Goal: Task Accomplishment & Management: Complete application form

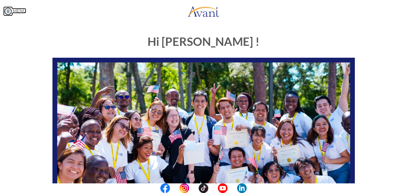
click at [6, 10] on img at bounding box center [8, 11] width 10 height 10
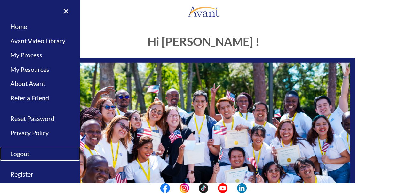
click at [22, 154] on link "Logout" at bounding box center [40, 153] width 80 height 14
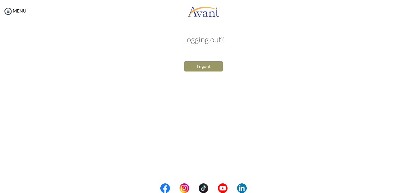
click at [201, 66] on button "Logout" at bounding box center [203, 66] width 38 height 10
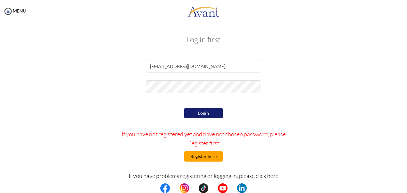
click at [205, 156] on button "Register here" at bounding box center [203, 156] width 38 height 10
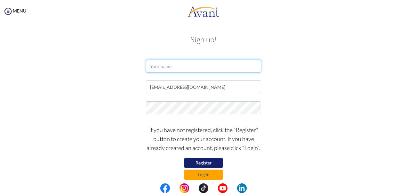
click at [158, 67] on input "text" at bounding box center [203, 66] width 115 height 13
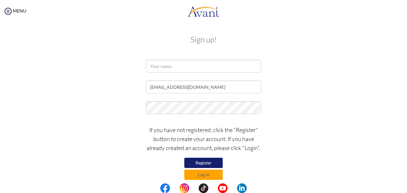
click at [123, 80] on form "[EMAIL_ADDRESS][DOMAIN_NAME] If you have not registered, click the "Register" b…" at bounding box center [203, 120] width 365 height 120
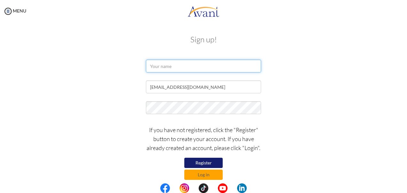
click at [158, 67] on input "text" at bounding box center [203, 66] width 115 height 13
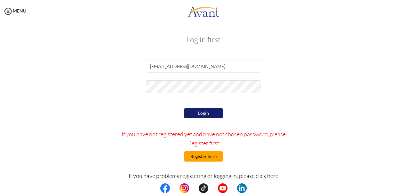
click at [198, 156] on button "Register here" at bounding box center [203, 156] width 38 height 10
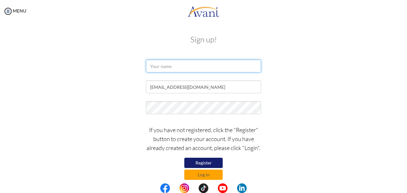
click at [162, 68] on input "text" at bounding box center [203, 66] width 115 height 13
type input "[PERSON_NAME]"
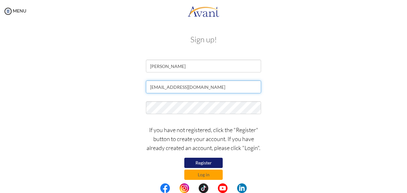
drag, startPoint x: 213, startPoint y: 89, endPoint x: 146, endPoint y: 88, distance: 67.2
click at [146, 88] on input "[EMAIL_ADDRESS][DOMAIN_NAME]" at bounding box center [203, 86] width 115 height 13
paste input "[EMAIL_ADDRESS][DOMAIN_NAME]"
click at [152, 87] on input "[EMAIL_ADDRESS][DOMAIN_NAME]" at bounding box center [203, 86] width 115 height 13
type input "[EMAIL_ADDRESS][DOMAIN_NAME]"
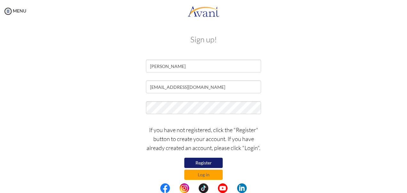
click at [209, 160] on button "Register" at bounding box center [203, 162] width 38 height 10
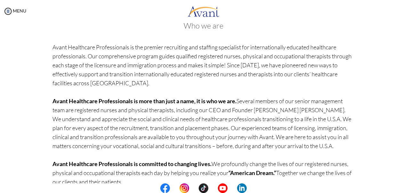
scroll to position [66, 0]
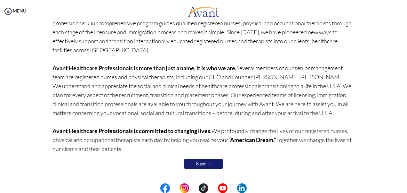
click at [196, 165] on link "Next →" at bounding box center [203, 163] width 38 height 10
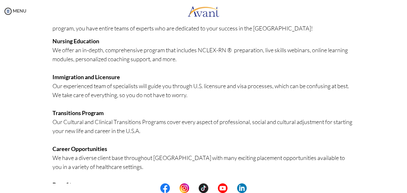
scroll to position [167, 0]
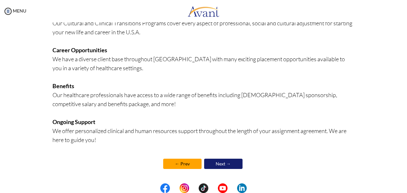
click at [177, 164] on link "← Prev" at bounding box center [182, 163] width 38 height 10
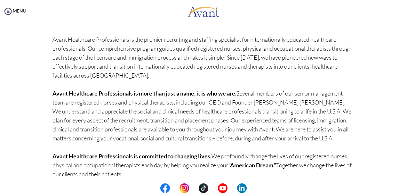
scroll to position [66, 0]
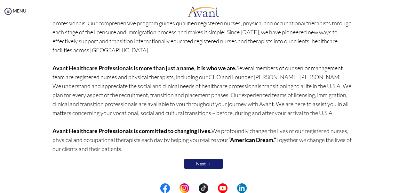
click at [205, 164] on link "Next →" at bounding box center [203, 163] width 38 height 10
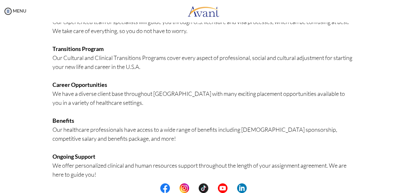
scroll to position [167, 0]
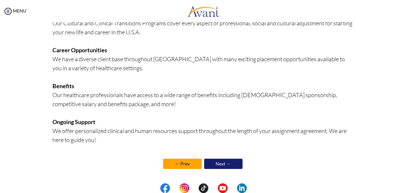
click at [230, 161] on link "Next →" at bounding box center [223, 163] width 38 height 10
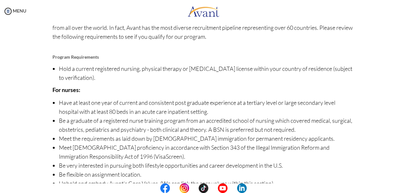
scroll to position [86, 0]
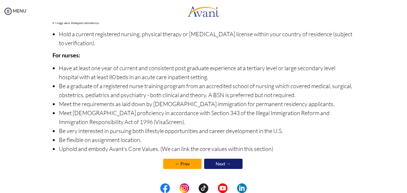
click at [229, 163] on link "Next →" at bounding box center [223, 163] width 38 height 10
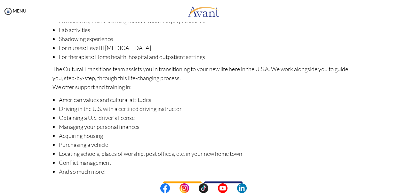
scroll to position [111, 0]
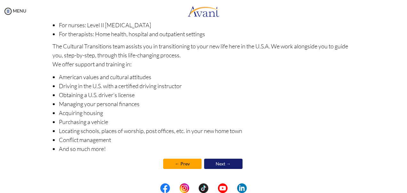
click at [228, 162] on link "Next →" at bounding box center [223, 163] width 38 height 10
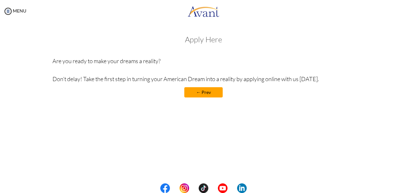
click at [203, 91] on link "← Prev" at bounding box center [203, 92] width 38 height 10
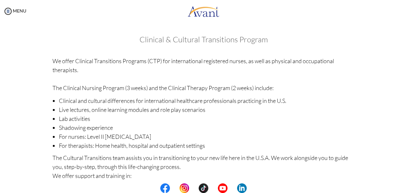
scroll to position [111, 0]
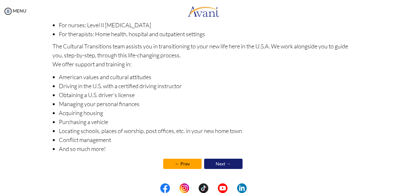
click at [229, 160] on link "Next →" at bounding box center [223, 163] width 38 height 10
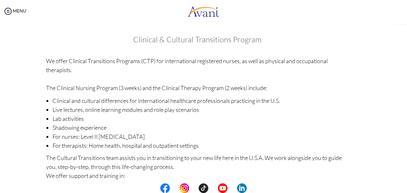
scroll to position [112, 0]
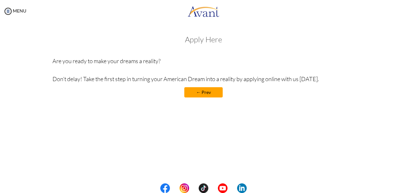
click at [197, 92] on link "← Prev" at bounding box center [203, 92] width 38 height 10
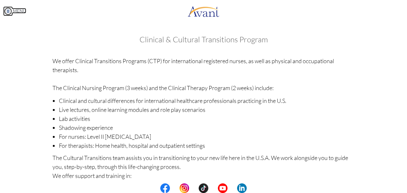
click at [3, 13] on img at bounding box center [8, 11] width 10 height 10
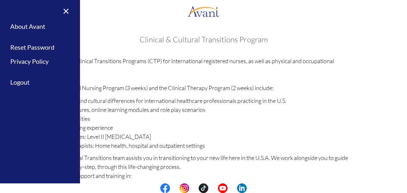
click at [186, 82] on p "We offer Clinical Transitions Programs (CTP) for international registered nurse…" at bounding box center [203, 74] width 302 height 36
click at [66, 11] on link "×" at bounding box center [62, 10] width 20 height 21
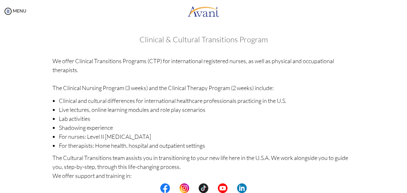
scroll to position [111, 0]
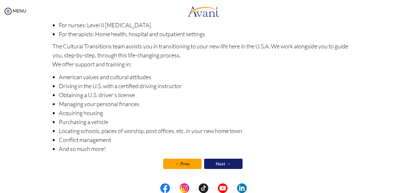
click at [225, 161] on link "Next →" at bounding box center [223, 163] width 38 height 10
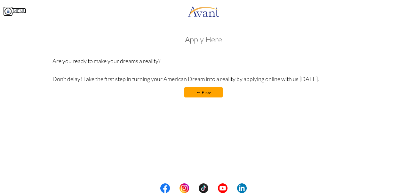
click at [6, 9] on img at bounding box center [8, 11] width 10 height 10
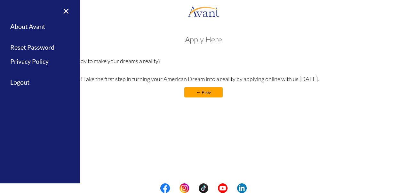
click at [140, 84] on div "Apply Here Are you ready to make your dreams a reality? Don’t delay! Take the f…" at bounding box center [203, 69] width 302 height 68
click at [196, 92] on link "← Prev" at bounding box center [203, 92] width 38 height 10
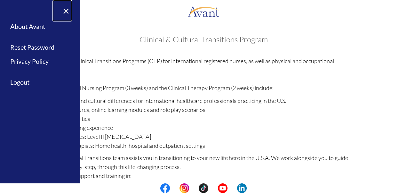
click at [67, 12] on link "×" at bounding box center [62, 10] width 20 height 21
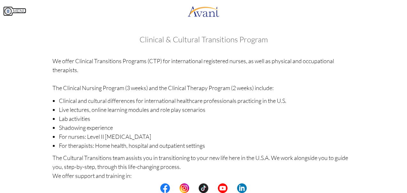
click at [8, 11] on img at bounding box center [8, 11] width 10 height 10
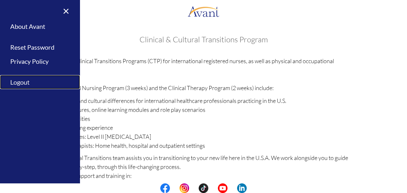
click at [20, 80] on link "Logout" at bounding box center [40, 82] width 80 height 14
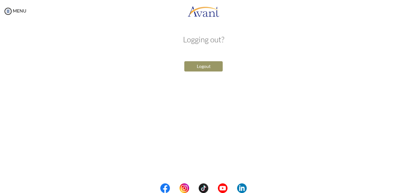
click at [200, 67] on button "Logout" at bounding box center [203, 66] width 38 height 10
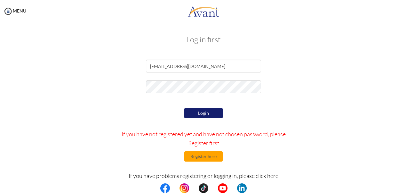
click at [200, 111] on button "Login" at bounding box center [203, 113] width 38 height 10
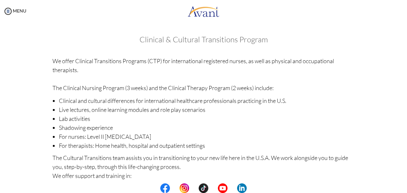
scroll to position [111, 0]
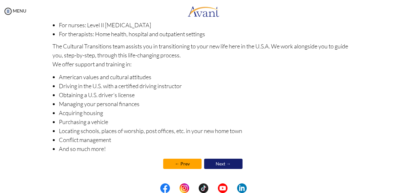
click at [179, 162] on link "← Prev" at bounding box center [182, 163] width 38 height 10
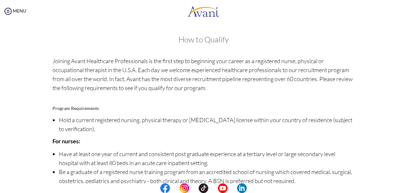
scroll to position [86, 0]
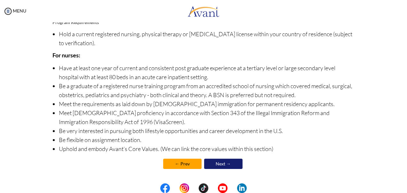
click at [171, 160] on link "← Prev" at bounding box center [182, 163] width 38 height 10
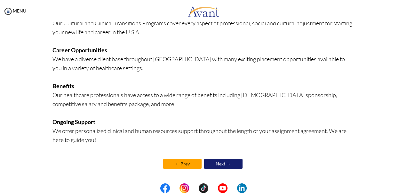
click at [185, 163] on link "← Prev" at bounding box center [182, 163] width 38 height 10
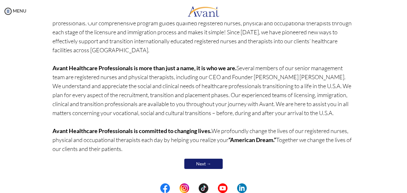
scroll to position [0, 0]
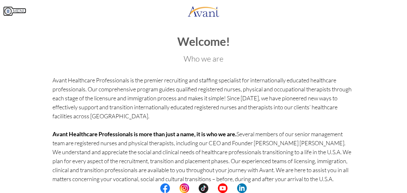
click at [5, 11] on img at bounding box center [8, 11] width 10 height 10
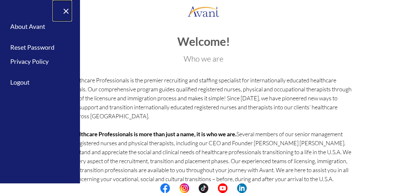
click at [65, 11] on link "×" at bounding box center [62, 10] width 20 height 21
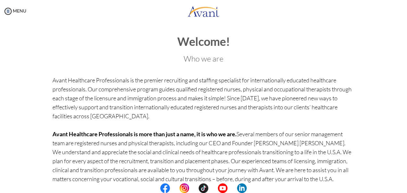
scroll to position [66, 0]
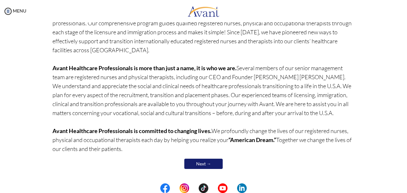
click at [207, 164] on link "Next →" at bounding box center [203, 163] width 38 height 10
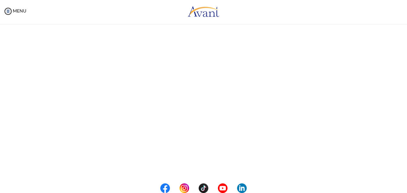
scroll to position [66, 0]
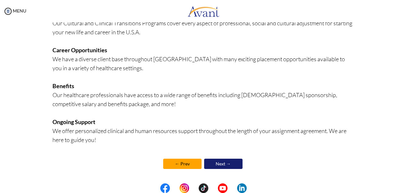
click at [229, 160] on link "Next →" at bounding box center [223, 163] width 38 height 10
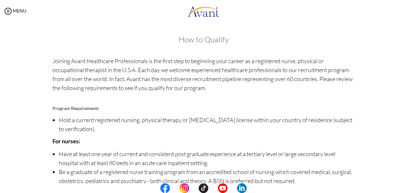
scroll to position [86, 0]
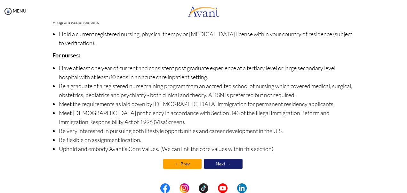
click at [224, 160] on link "Next →" at bounding box center [223, 163] width 38 height 10
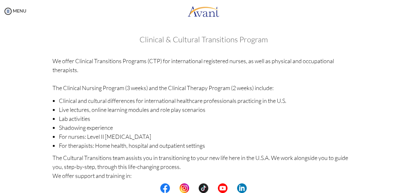
scroll to position [111, 0]
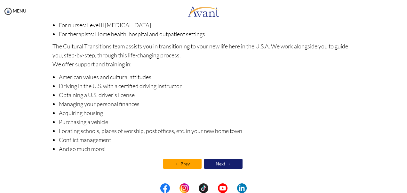
click at [219, 163] on link "Next →" at bounding box center [223, 163] width 38 height 10
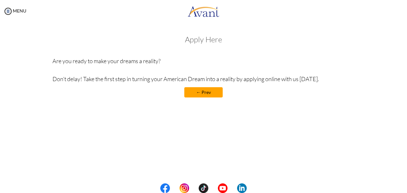
click at [205, 40] on h3 "Apply Here" at bounding box center [203, 39] width 302 height 8
click at [234, 38] on h3 "Apply Here" at bounding box center [203, 39] width 302 height 8
click at [217, 60] on p "Are you ready to make your dreams a reality? Don’t delay! Take the first step i…" at bounding box center [203, 69] width 302 height 27
click at [188, 53] on div "Apply Here Are you ready to make your dreams a reality? Don’t delay! Take the f…" at bounding box center [203, 69] width 302 height 68
click at [133, 74] on p "Are you ready to make your dreams a reality? Don’t delay! Take the first step i…" at bounding box center [203, 69] width 302 height 27
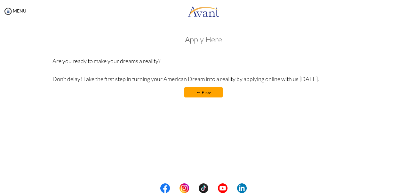
click at [205, 36] on h3 "Apply Here" at bounding box center [203, 39] width 302 height 8
click at [216, 48] on div "Apply Here Are you ready to make your dreams a reality? Don’t delay! Take the f…" at bounding box center [203, 69] width 302 height 68
click at [6, 10] on img at bounding box center [8, 11] width 10 height 10
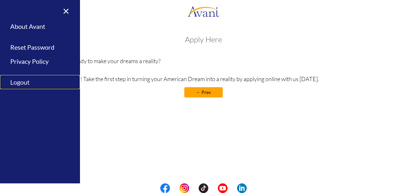
click at [22, 81] on link "Logout" at bounding box center [40, 82] width 80 height 14
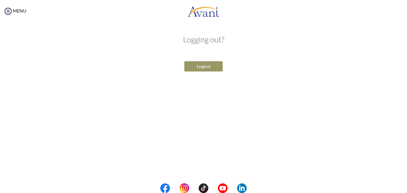
click at [207, 63] on button "Logout" at bounding box center [203, 66] width 38 height 10
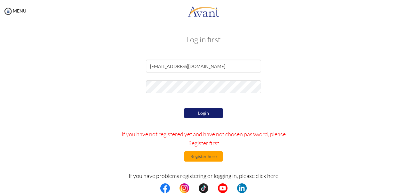
click at [204, 163] on div "Login If you have not registered yet and have not chosen password, please Regis…" at bounding box center [203, 166] width 187 height 120
drag, startPoint x: 204, startPoint y: 163, endPoint x: 200, endPoint y: 157, distance: 7.3
click at [200, 157] on div "Login If you have not registered yet and have not chosen password, please Regis…" at bounding box center [203, 166] width 187 height 120
click at [258, 155] on div "Login If you have not registered yet and have not chosen password, please Regis…" at bounding box center [203, 166] width 187 height 120
click at [204, 158] on button "Register here" at bounding box center [203, 156] width 38 height 10
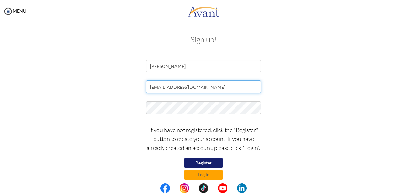
drag, startPoint x: 208, startPoint y: 87, endPoint x: 136, endPoint y: 88, distance: 72.3
click at [136, 88] on div "[EMAIL_ADDRESS][DOMAIN_NAME]" at bounding box center [203, 88] width 374 height 16
paste input "[EMAIL_ADDRESS][DOMAIN_NAME]"
type input "[EMAIL_ADDRESS][DOMAIN_NAME]"
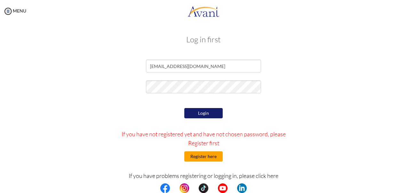
click at [202, 157] on button "Register here" at bounding box center [203, 156] width 38 height 10
click at [197, 155] on button "Register here" at bounding box center [203, 156] width 38 height 10
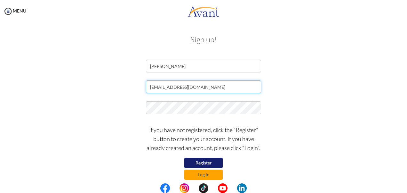
click at [163, 86] on input "[EMAIL_ADDRESS][DOMAIN_NAME]" at bounding box center [203, 86] width 115 height 13
type input "[EMAIL_ADDRESS][DOMAIN_NAME]"
click at [208, 159] on button "Register" at bounding box center [203, 162] width 38 height 10
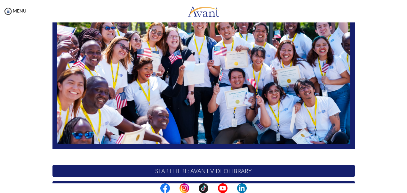
scroll to position [0, 0]
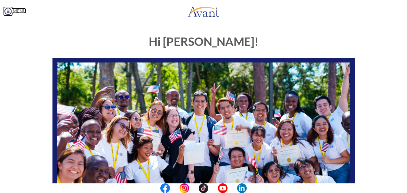
click at [6, 11] on img at bounding box center [8, 11] width 10 height 10
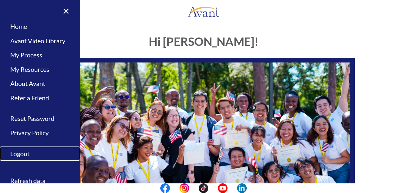
click at [18, 153] on link "Logout" at bounding box center [40, 153] width 80 height 14
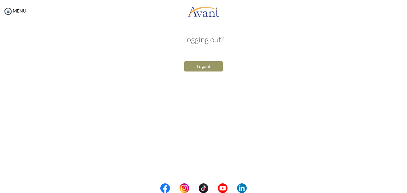
click at [195, 64] on button "Logout" at bounding box center [203, 66] width 38 height 10
